Goal: Information Seeking & Learning: Find specific fact

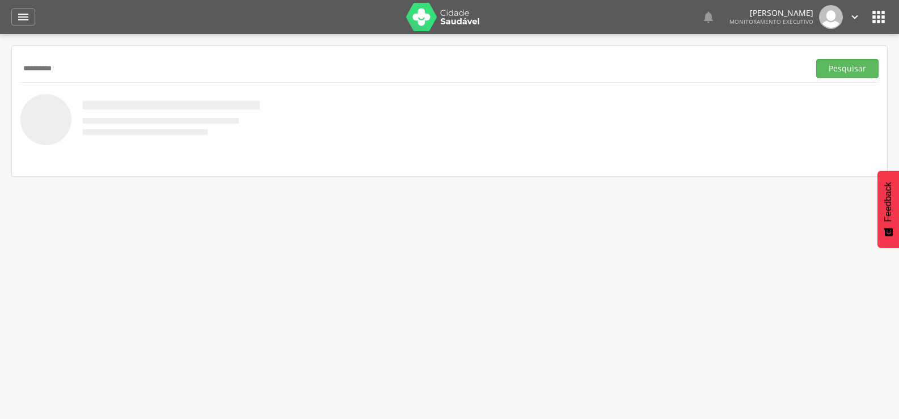
click at [816, 59] on button "Pesquisar" at bounding box center [847, 68] width 62 height 19
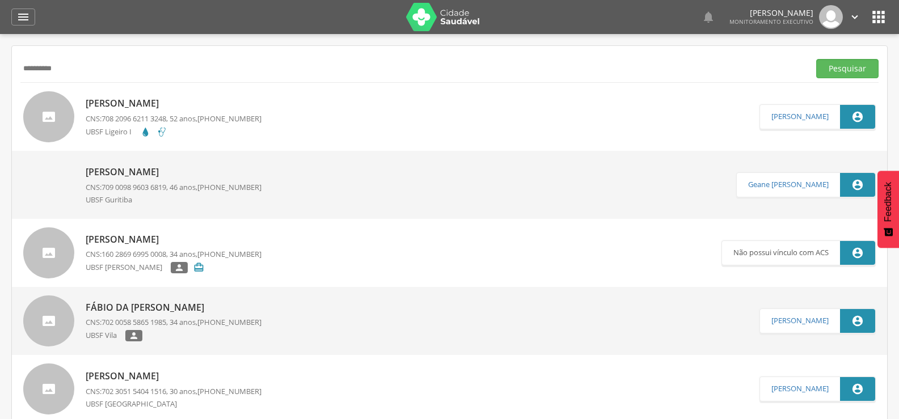
click at [47, 64] on input "**********" at bounding box center [412, 68] width 784 height 19
click at [45, 64] on input "**********" at bounding box center [412, 68] width 784 height 19
type input "**********"
click at [816, 59] on button "Pesquisar" at bounding box center [847, 68] width 62 height 19
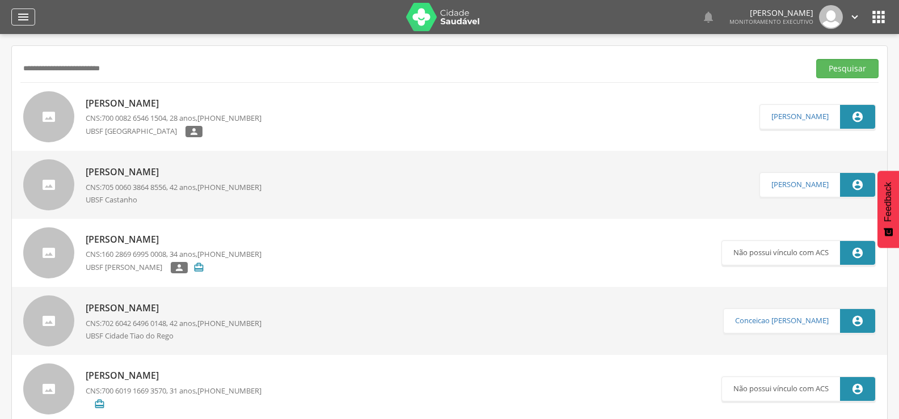
click at [28, 16] on icon "" at bounding box center [23, 17] width 14 height 14
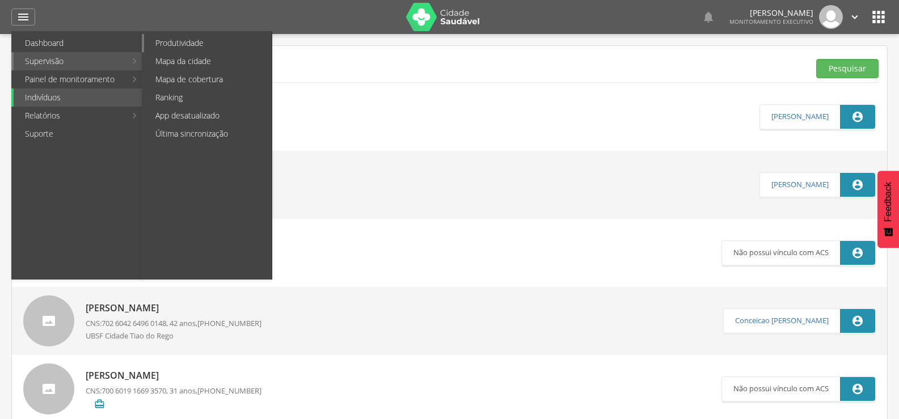
click at [179, 49] on link "Produtividade" at bounding box center [208, 43] width 128 height 18
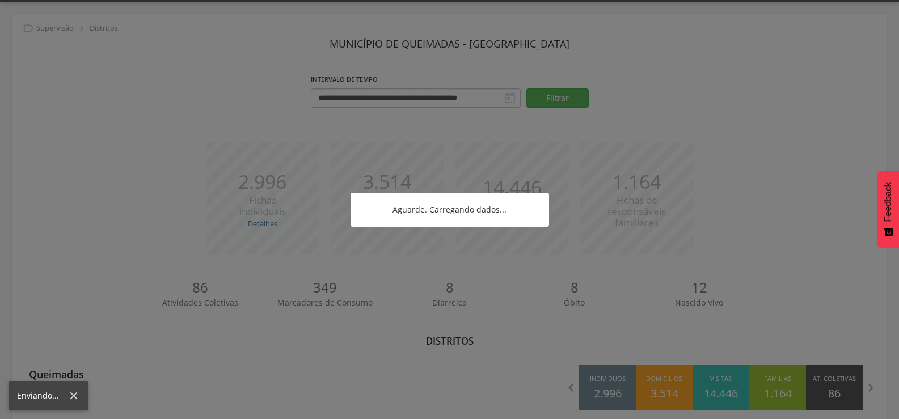
scroll to position [50, 0]
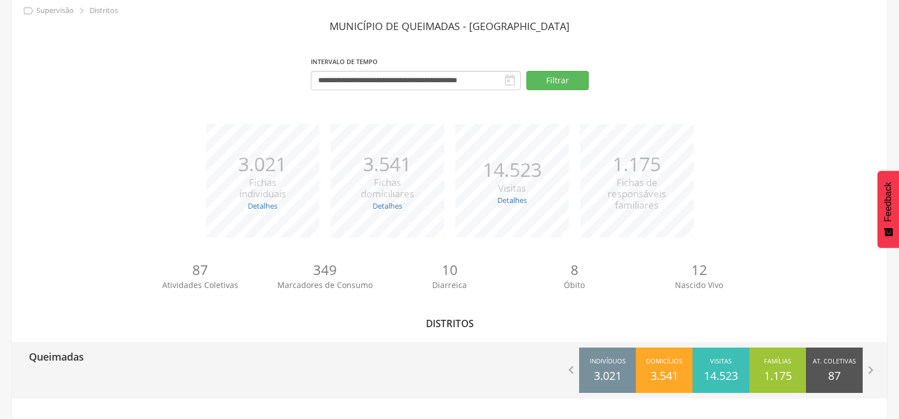
click at [56, 360] on p "Queimadas" at bounding box center [56, 353] width 55 height 23
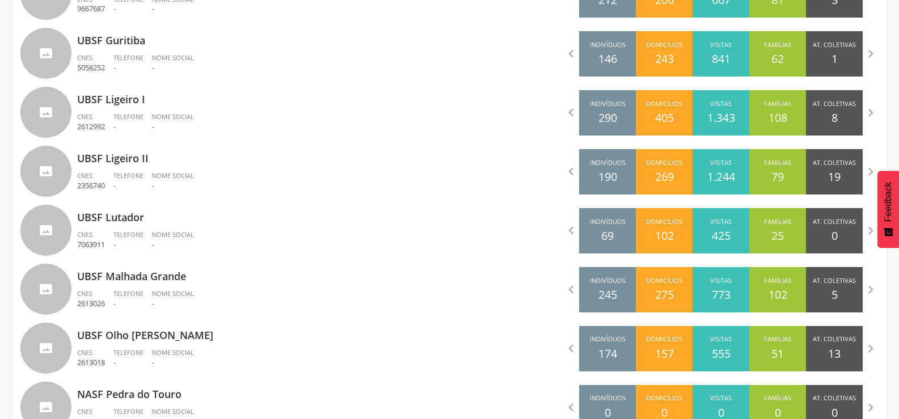
scroll to position [787, 0]
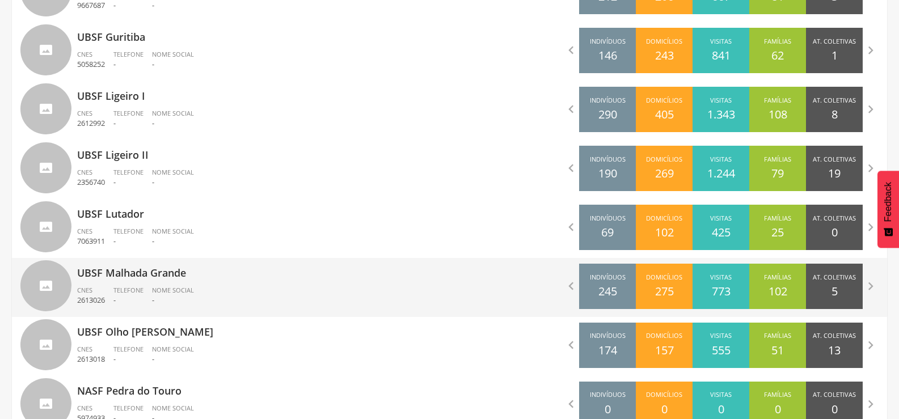
click at [147, 292] on div "Telefone -" at bounding box center [132, 295] width 39 height 19
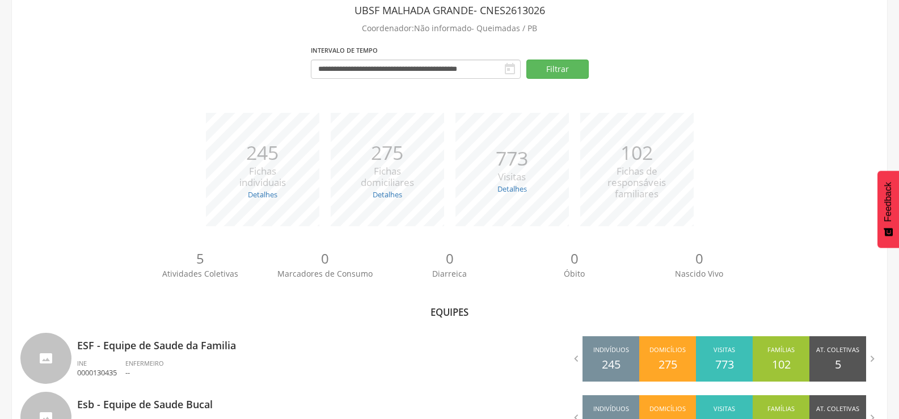
scroll to position [116, 0]
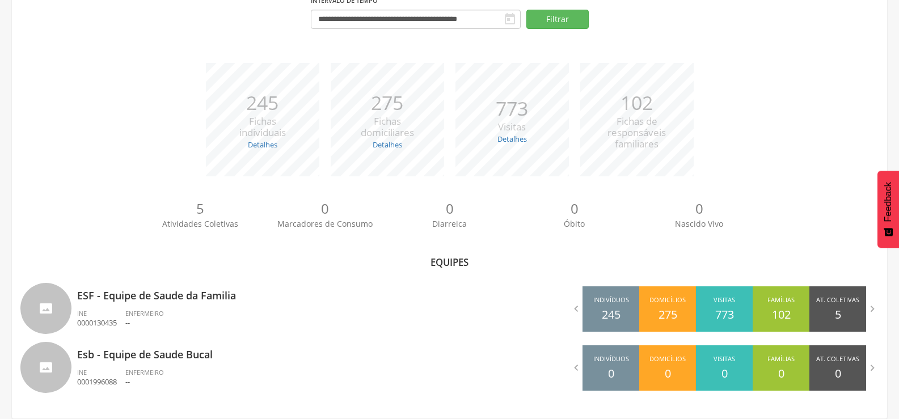
click at [147, 292] on p "ESF - Equipe de Saude da Familia" at bounding box center [259, 292] width 364 height 23
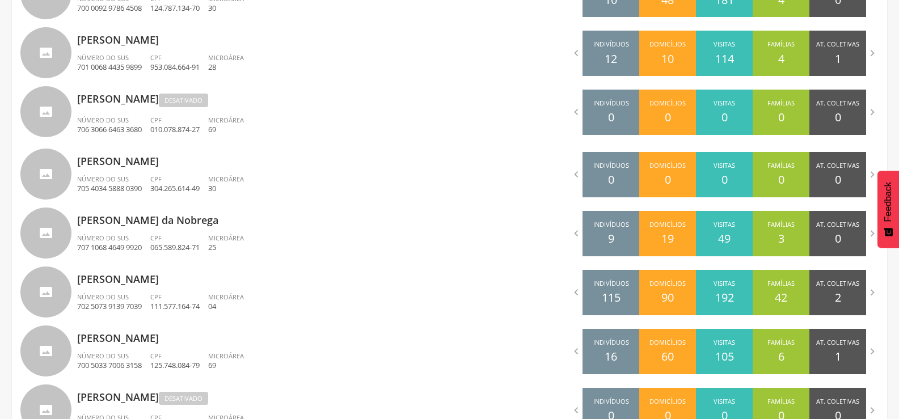
scroll to position [438, 0]
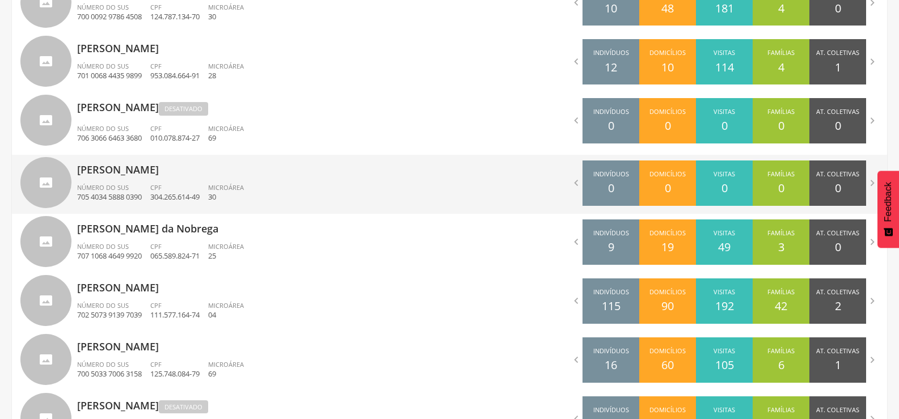
click at [179, 177] on p "[PERSON_NAME]" at bounding box center [259, 166] width 364 height 23
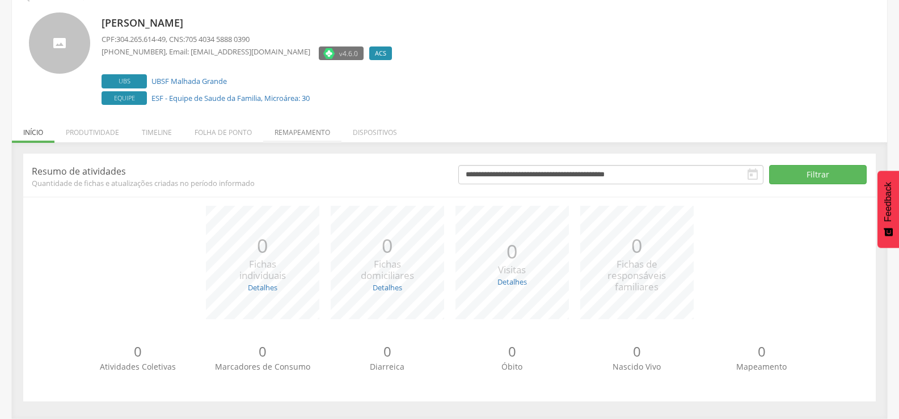
click at [279, 140] on li "Remapeamento" at bounding box center [302, 129] width 78 height 27
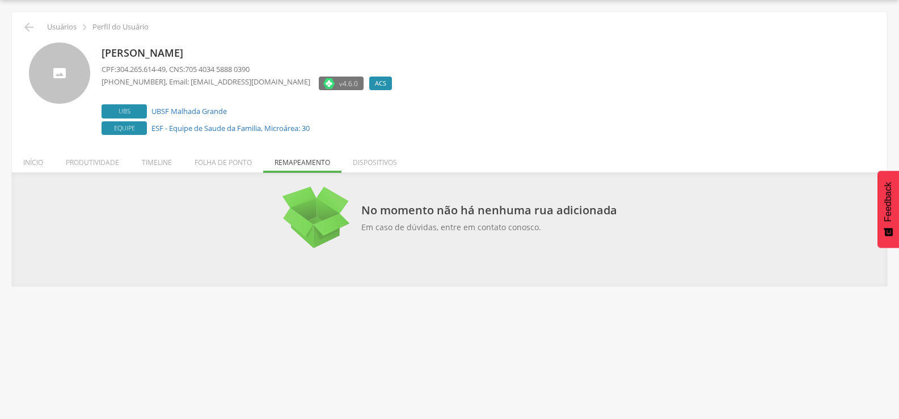
click at [18, 26] on div " Usuários  Perfil do Usuário [PERSON_NAME] CPF: 304.265.614-49 , CNS: 705 403…" at bounding box center [449, 149] width 875 height 274
click at [30, 26] on icon "" at bounding box center [29, 27] width 14 height 14
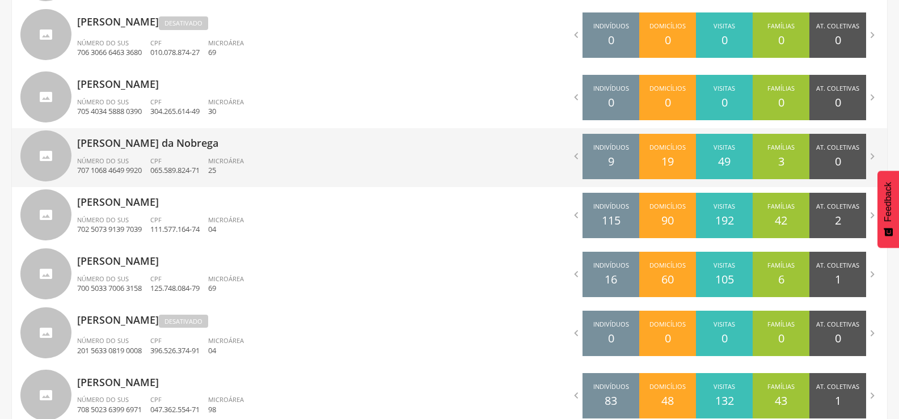
scroll to position [551, 0]
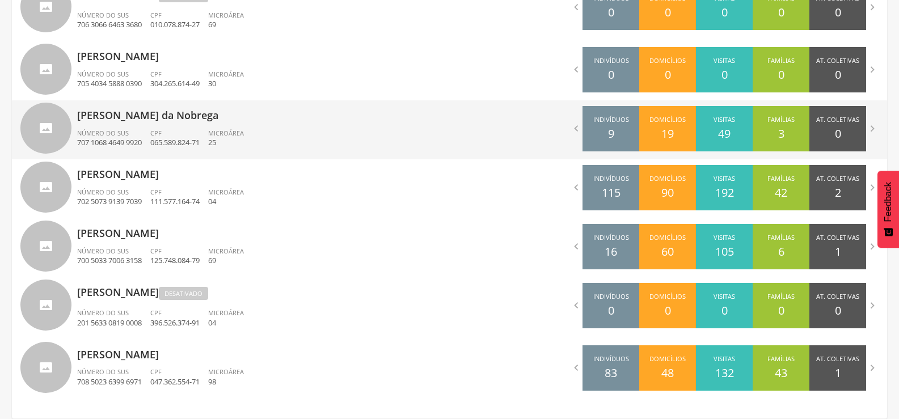
click at [140, 145] on p "707 1068 4649 9920" at bounding box center [109, 142] width 65 height 11
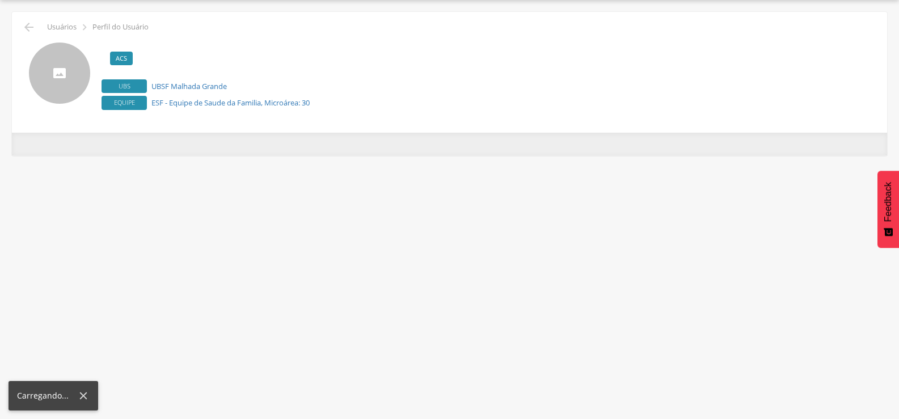
scroll to position [34, 0]
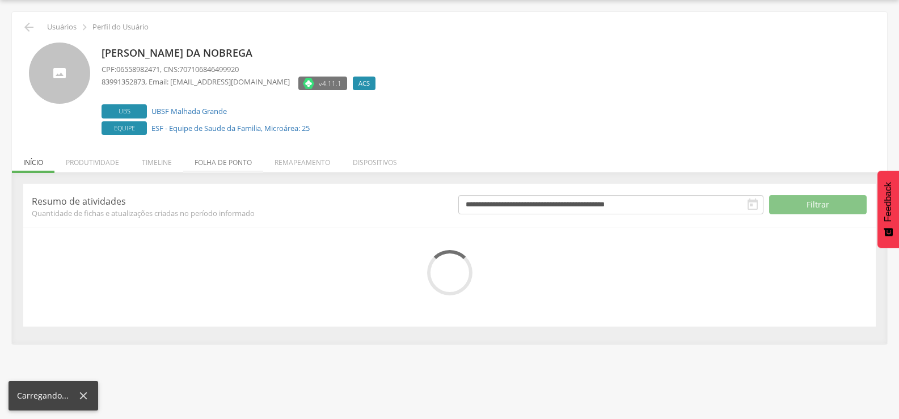
click at [213, 162] on div " Usuários  Perfil do Usuário [PERSON_NAME] da Nobrega CPF: 06558982471 , CNS:…" at bounding box center [449, 178] width 875 height 332
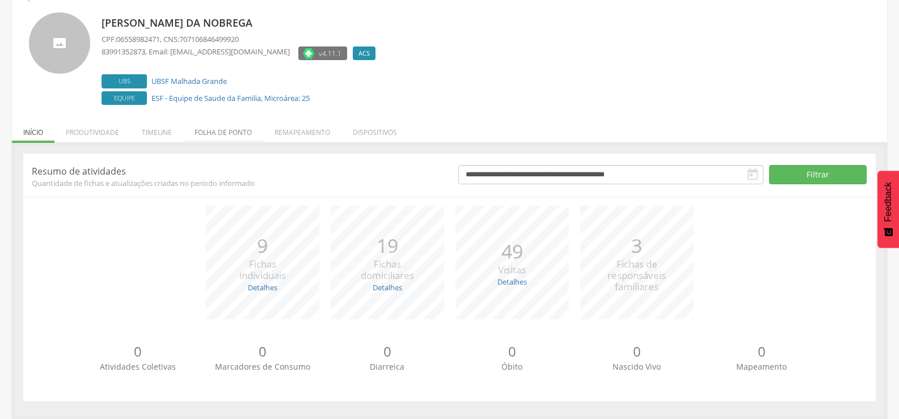
click at [221, 140] on li "Folha de ponto" at bounding box center [223, 129] width 80 height 27
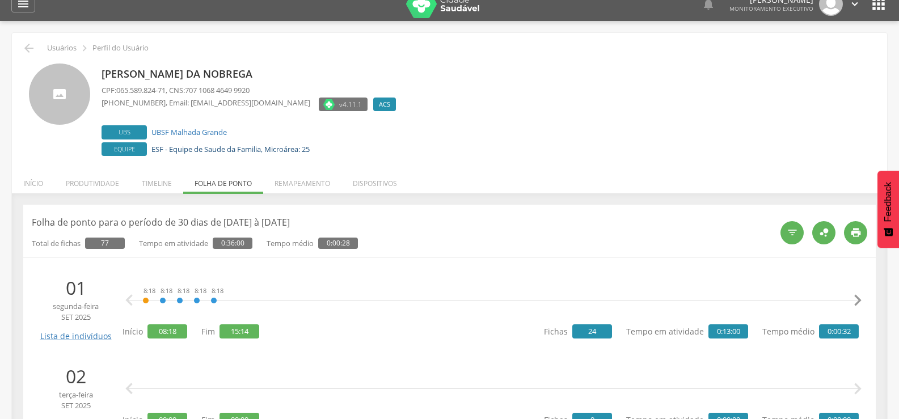
scroll to position [0, 0]
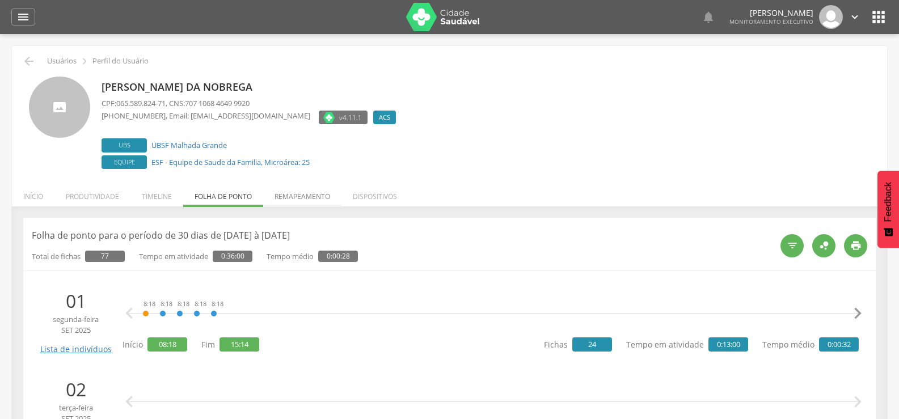
click at [296, 194] on li "Remapeamento" at bounding box center [302, 193] width 78 height 27
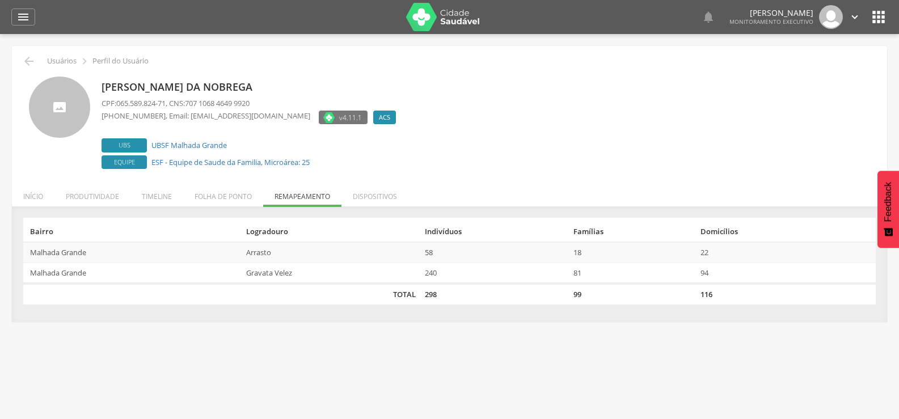
click at [28, 52] on div " Usuários  Perfil do Usuário [PERSON_NAME] da Nobrega CPF: 065.589.824-71 , C…" at bounding box center [449, 184] width 875 height 276
click at [28, 58] on icon "" at bounding box center [29, 61] width 14 height 14
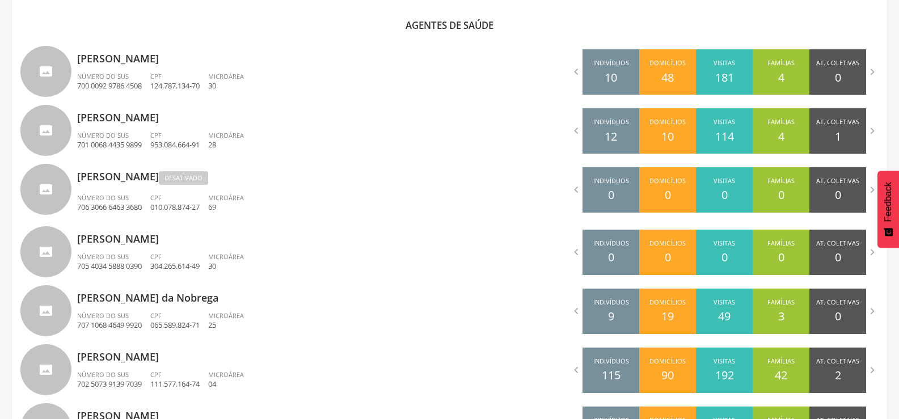
scroll to position [374, 0]
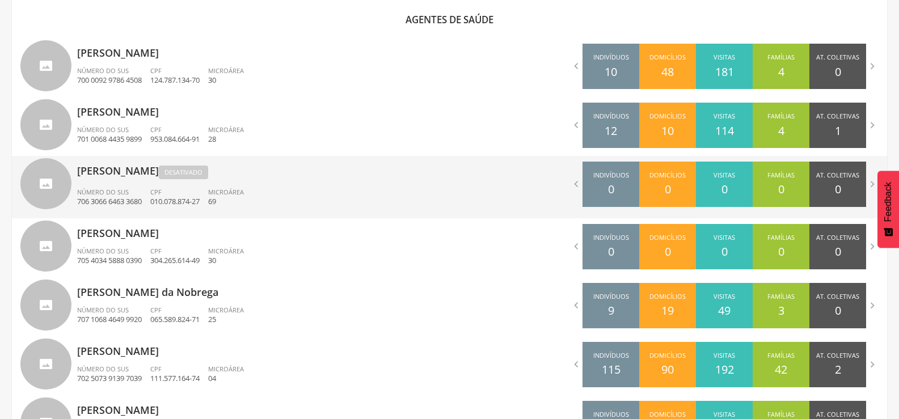
click at [138, 174] on p "[PERSON_NAME] Desativado" at bounding box center [259, 169] width 364 height 26
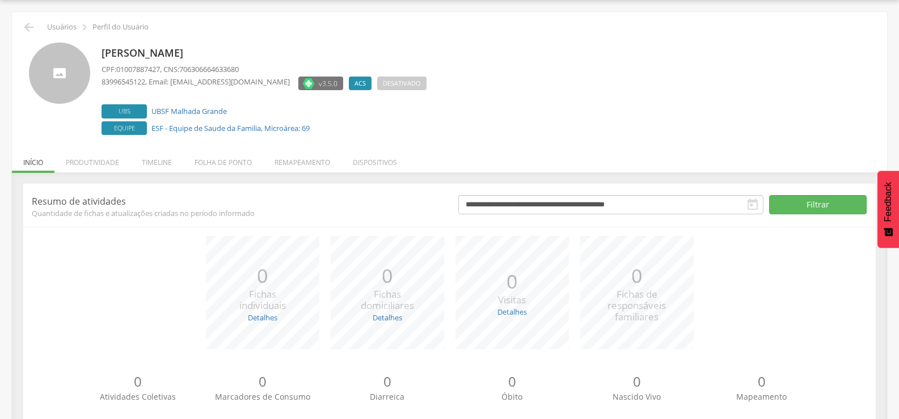
scroll to position [64, 0]
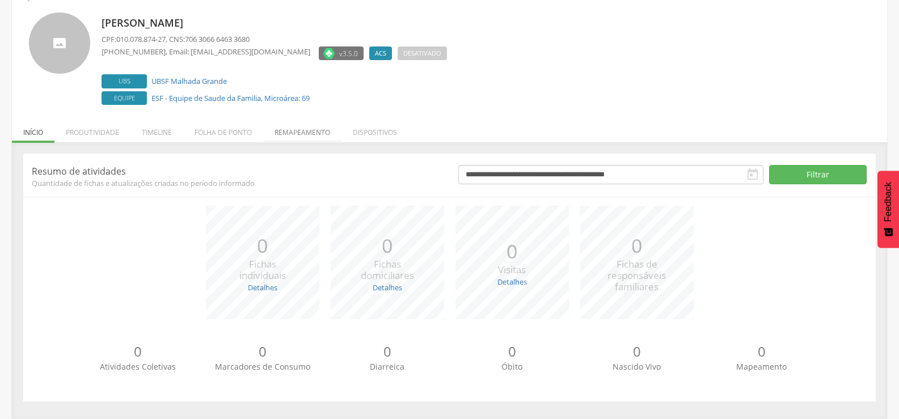
click at [300, 129] on li "Remapeamento" at bounding box center [302, 129] width 78 height 27
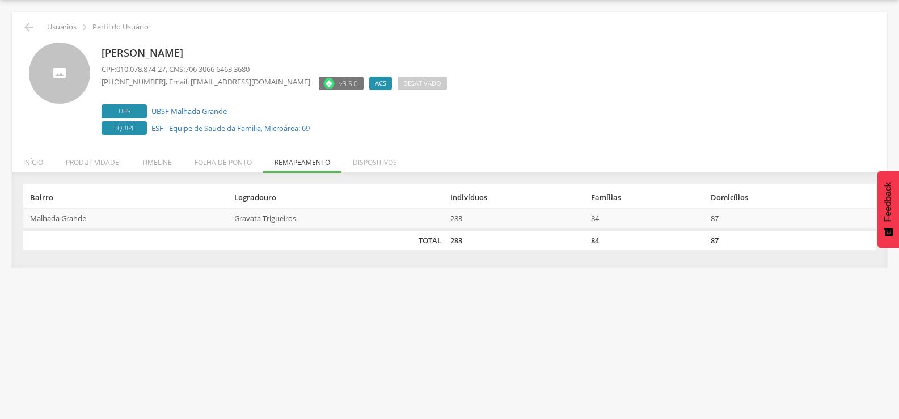
scroll to position [34, 0]
click at [27, 34] on div "[PERSON_NAME] CPF: 010.078.874-27 , CNS: 706 3066 6463 3680 [PHONE_NUMBER] , Em…" at bounding box center [449, 86] width 858 height 104
click at [31, 32] on icon "" at bounding box center [29, 27] width 14 height 14
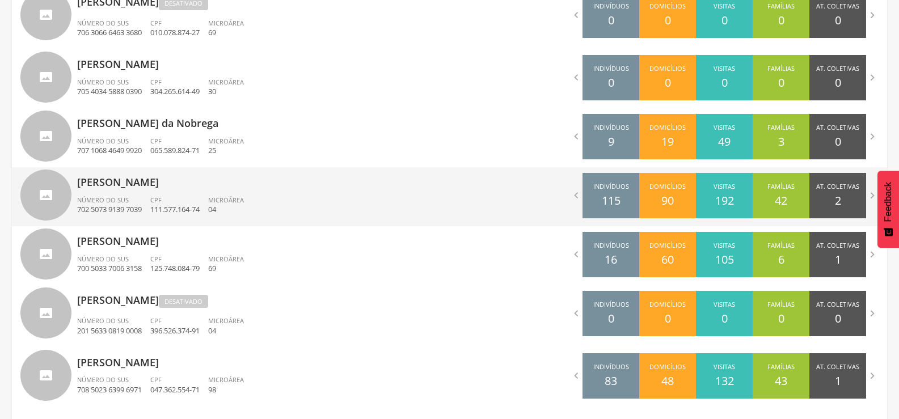
scroll to position [545, 0]
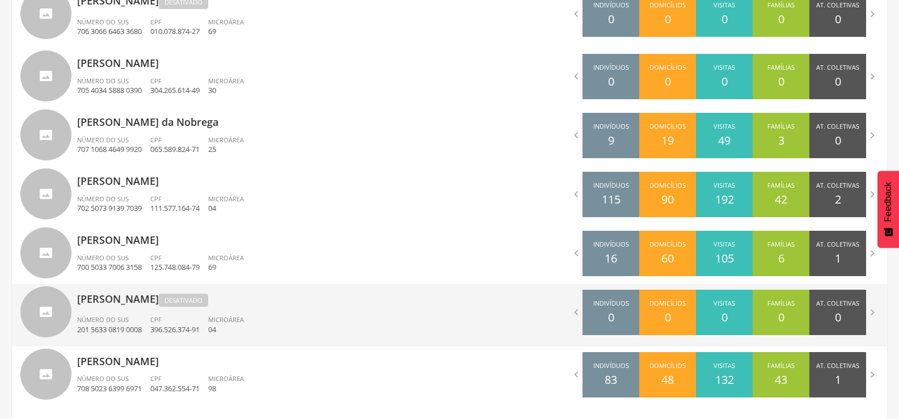
click at [147, 329] on div "Número do SUS 201 5633 0819 0008" at bounding box center [113, 324] width 73 height 19
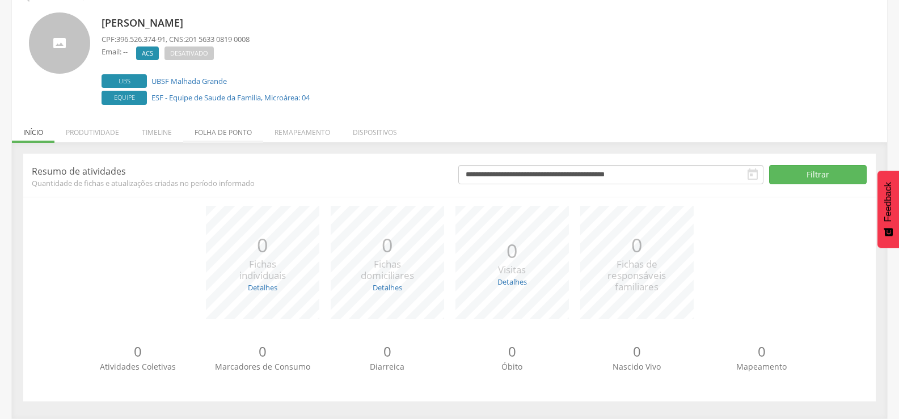
click at [228, 132] on li "Folha de ponto" at bounding box center [223, 129] width 80 height 27
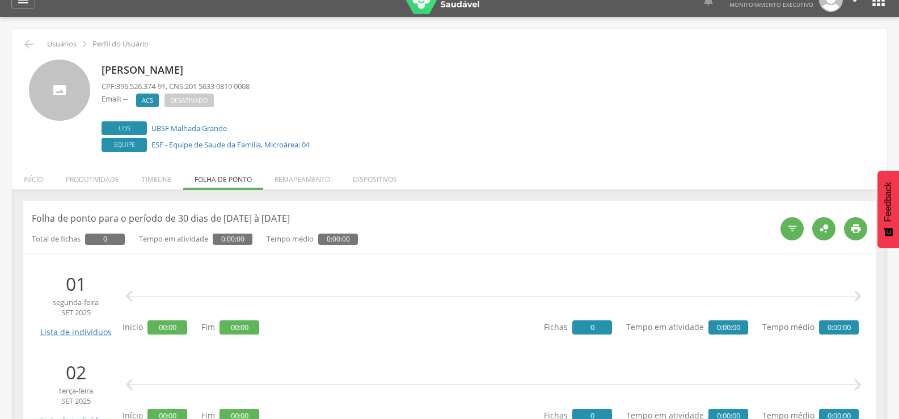
scroll to position [0, 0]
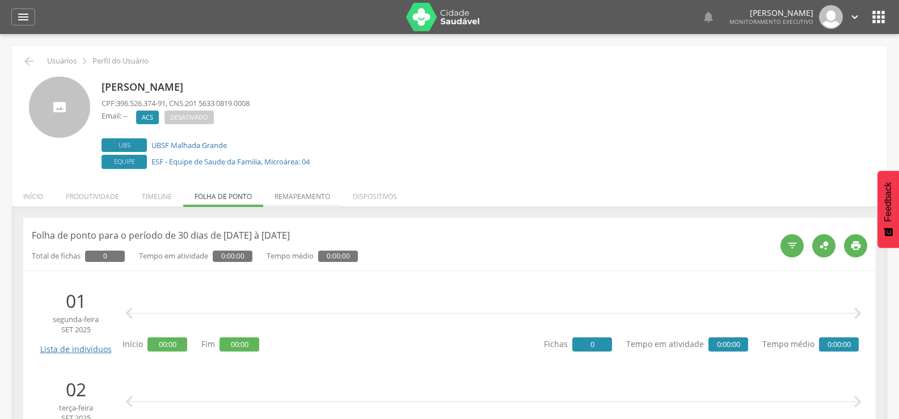
click at [293, 202] on li "Remapeamento" at bounding box center [302, 193] width 78 height 27
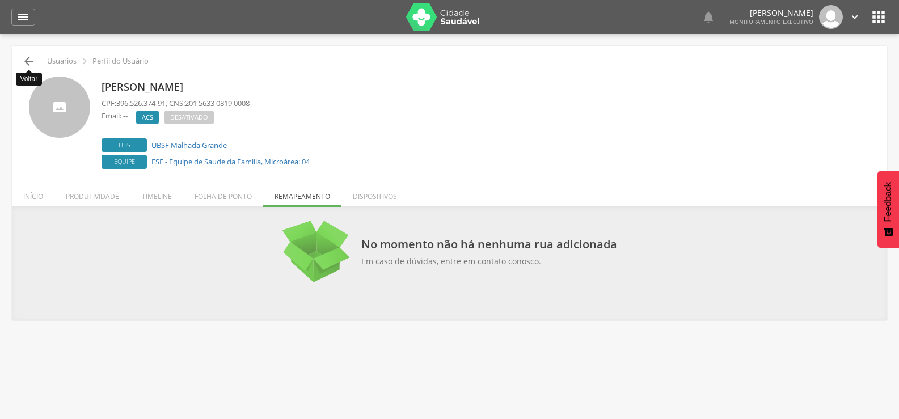
click at [33, 60] on icon "" at bounding box center [29, 61] width 14 height 14
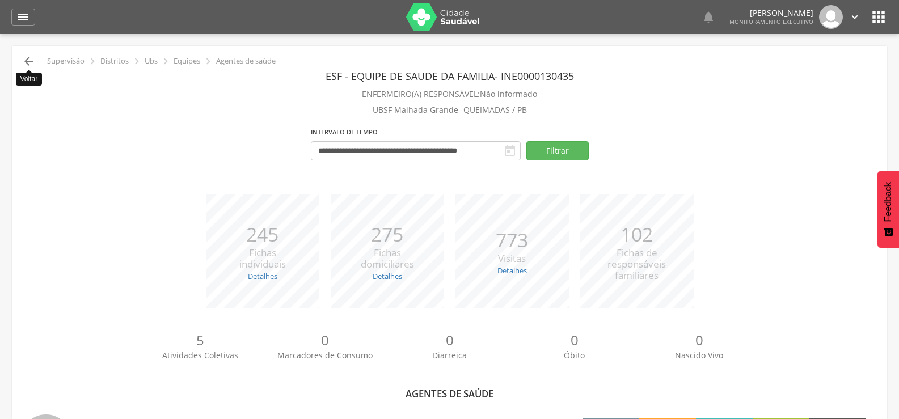
click at [28, 66] on icon "" at bounding box center [29, 61] width 14 height 14
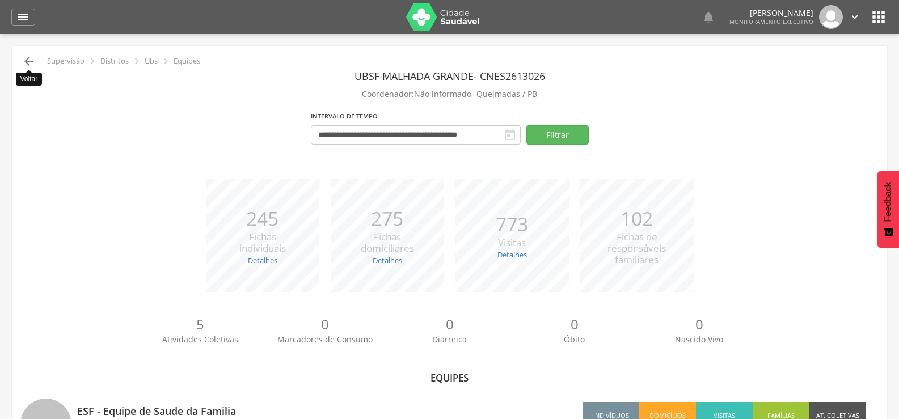
click at [28, 66] on icon "" at bounding box center [29, 61] width 14 height 14
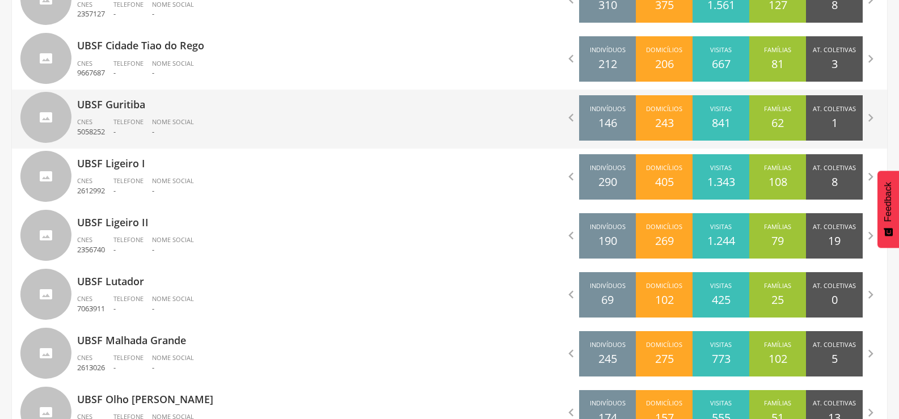
scroll to position [740, 0]
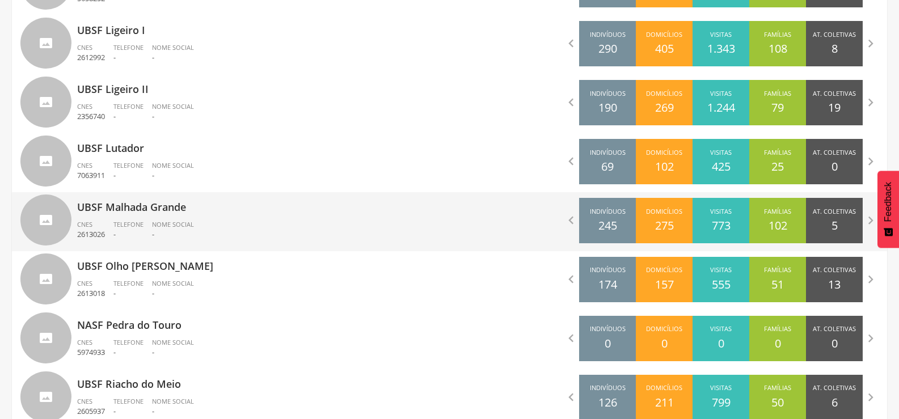
click at [100, 218] on div "UBSF Malhada Grande CNES 2613026 Telefone - Nome Social -" at bounding box center [259, 221] width 364 height 59
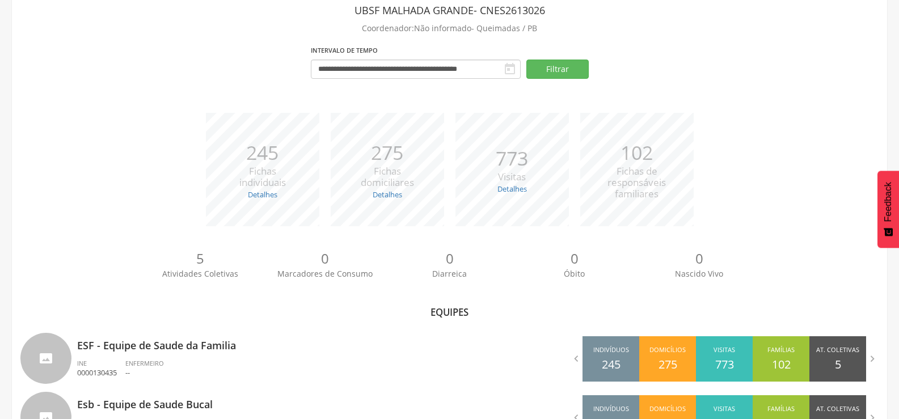
scroll to position [116, 0]
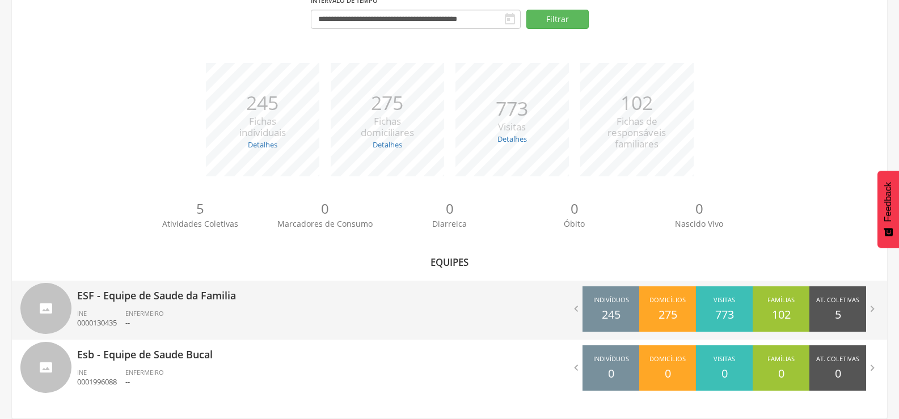
click at [137, 294] on p "ESF - Equipe de Saude da Familia" at bounding box center [259, 292] width 364 height 23
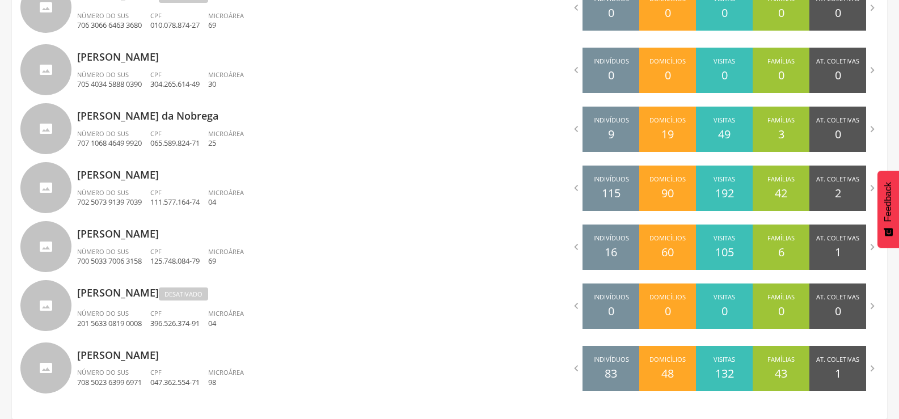
scroll to position [551, 0]
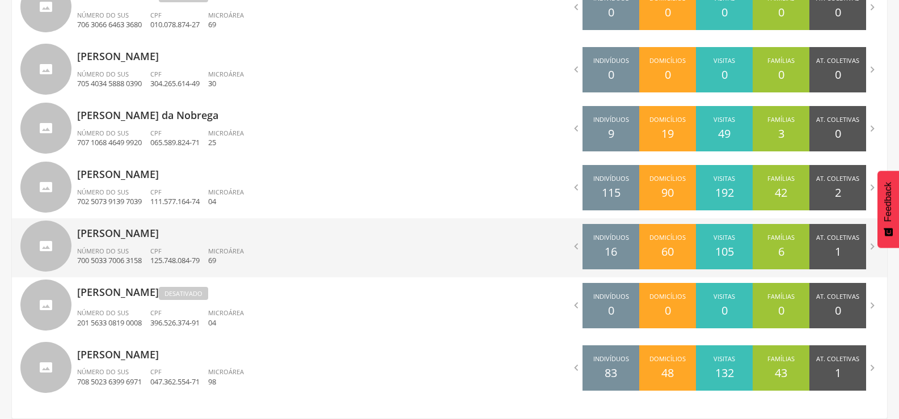
click at [154, 250] on span "CPF" at bounding box center [155, 251] width 11 height 9
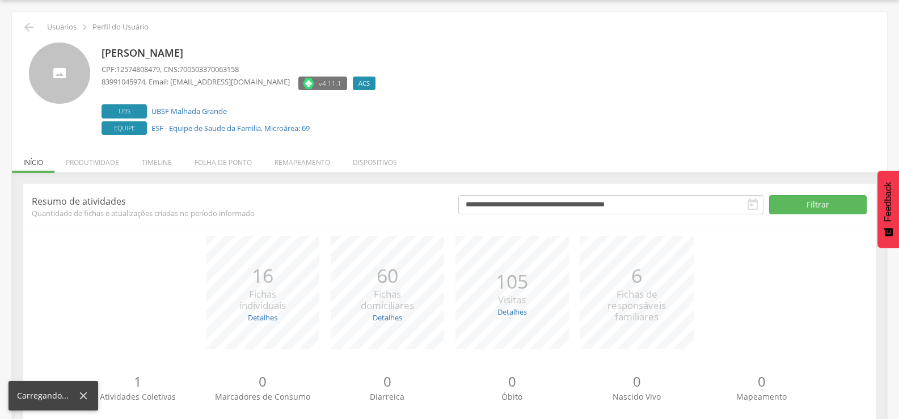
scroll to position [64, 0]
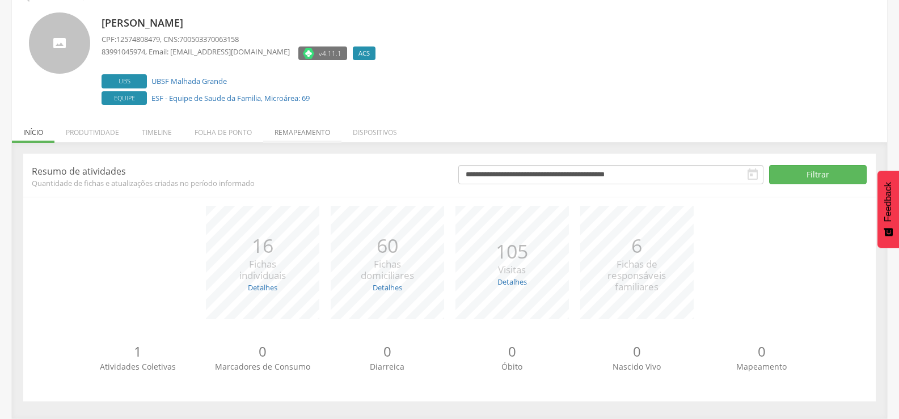
click at [292, 136] on li "Remapeamento" at bounding box center [302, 129] width 78 height 27
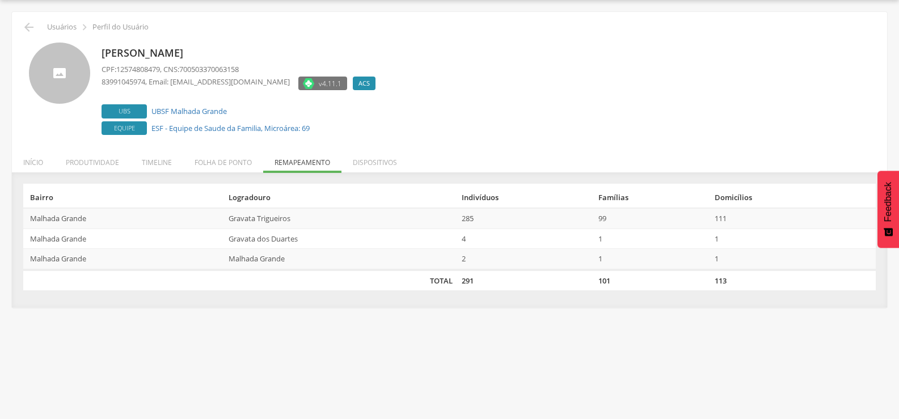
scroll to position [34, 0]
click at [31, 19] on div " Usuários  Perfil do Usuário [PERSON_NAME] CPF: 125.748.084-79 , CNS: 700 503…" at bounding box center [449, 160] width 875 height 296
click at [33, 29] on icon "" at bounding box center [29, 27] width 14 height 14
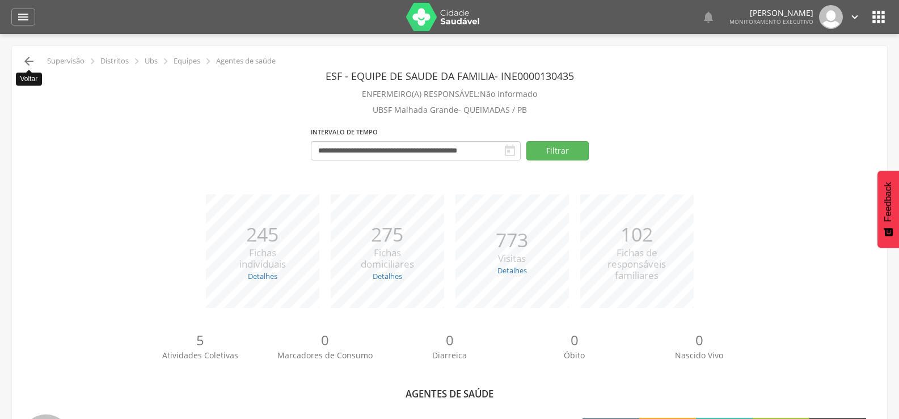
click at [28, 58] on icon "" at bounding box center [29, 61] width 14 height 14
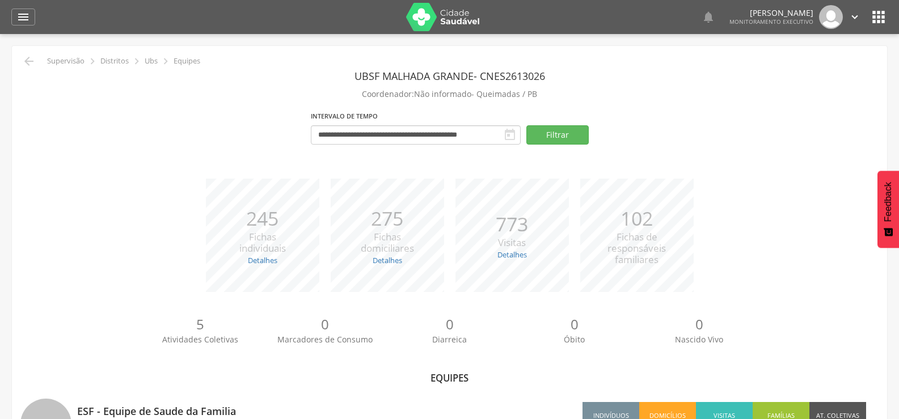
click at [28, 58] on icon "" at bounding box center [29, 61] width 14 height 14
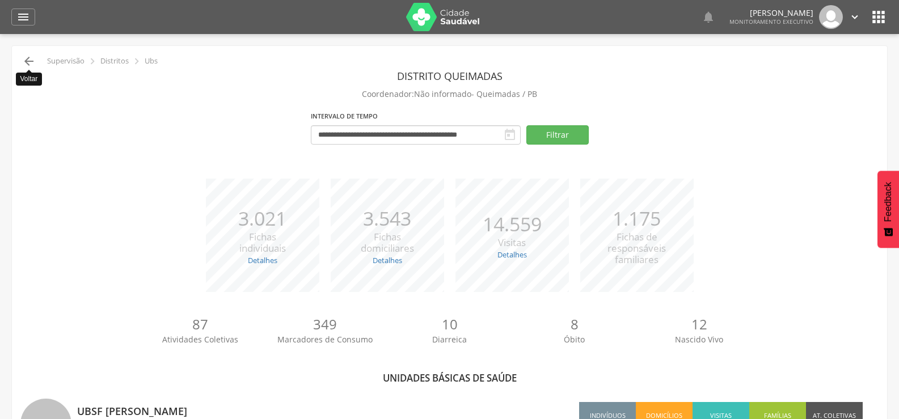
click at [26, 58] on icon "" at bounding box center [29, 61] width 14 height 14
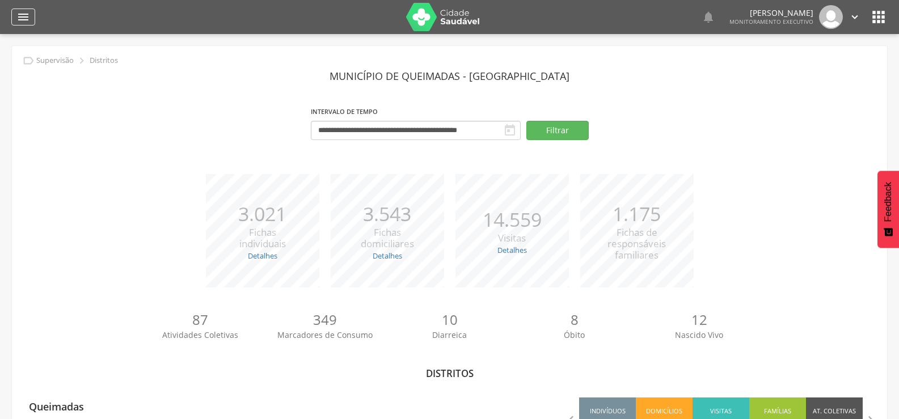
click at [25, 23] on icon "" at bounding box center [23, 17] width 14 height 14
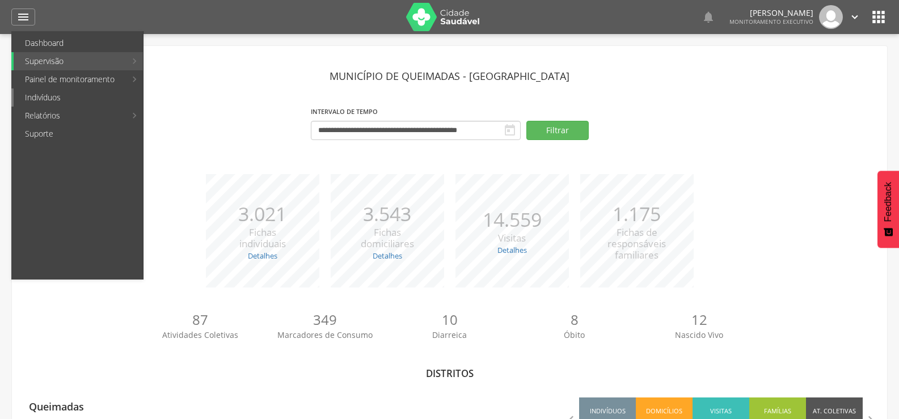
click at [26, 96] on link "Indivíduos" at bounding box center [78, 97] width 129 height 18
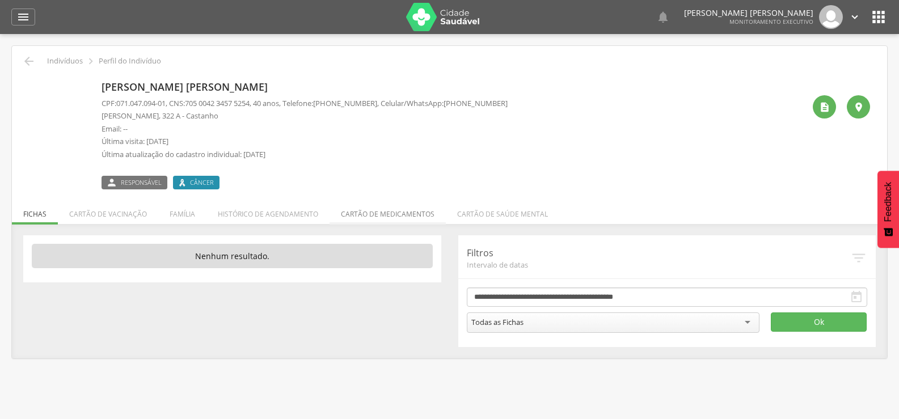
click at [350, 218] on li "Cartão de medicamentos" at bounding box center [388, 211] width 116 height 27
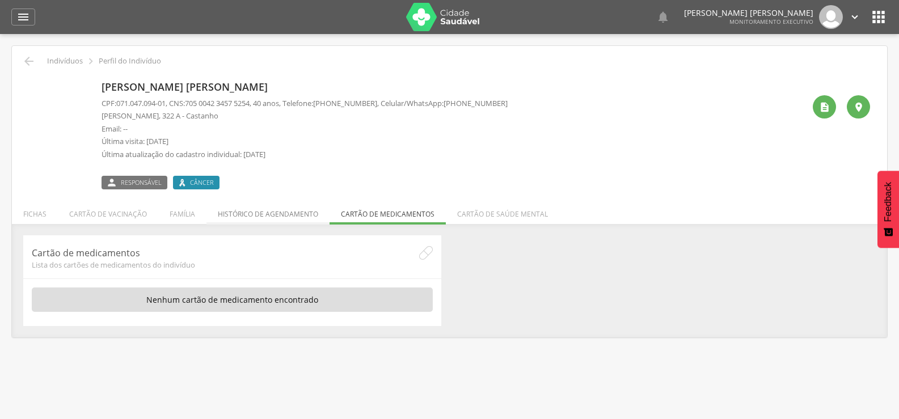
click at [300, 211] on li "Histórico de agendamento" at bounding box center [267, 211] width 123 height 27
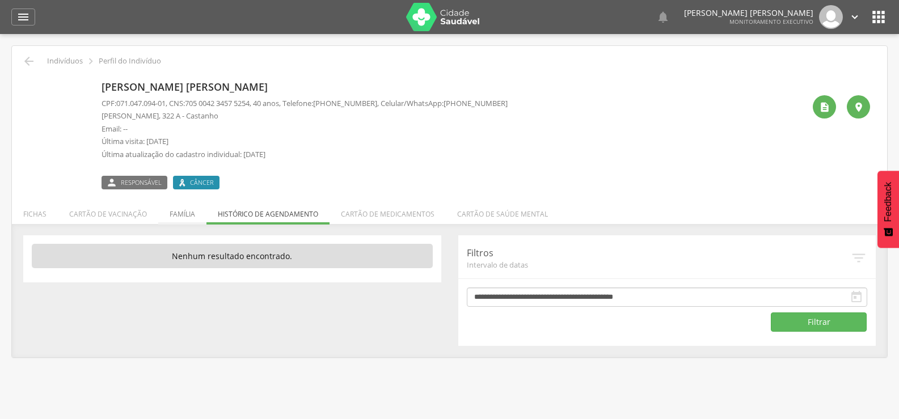
click at [174, 211] on li "Família" at bounding box center [182, 211] width 48 height 27
